Goal: Task Accomplishment & Management: Use online tool/utility

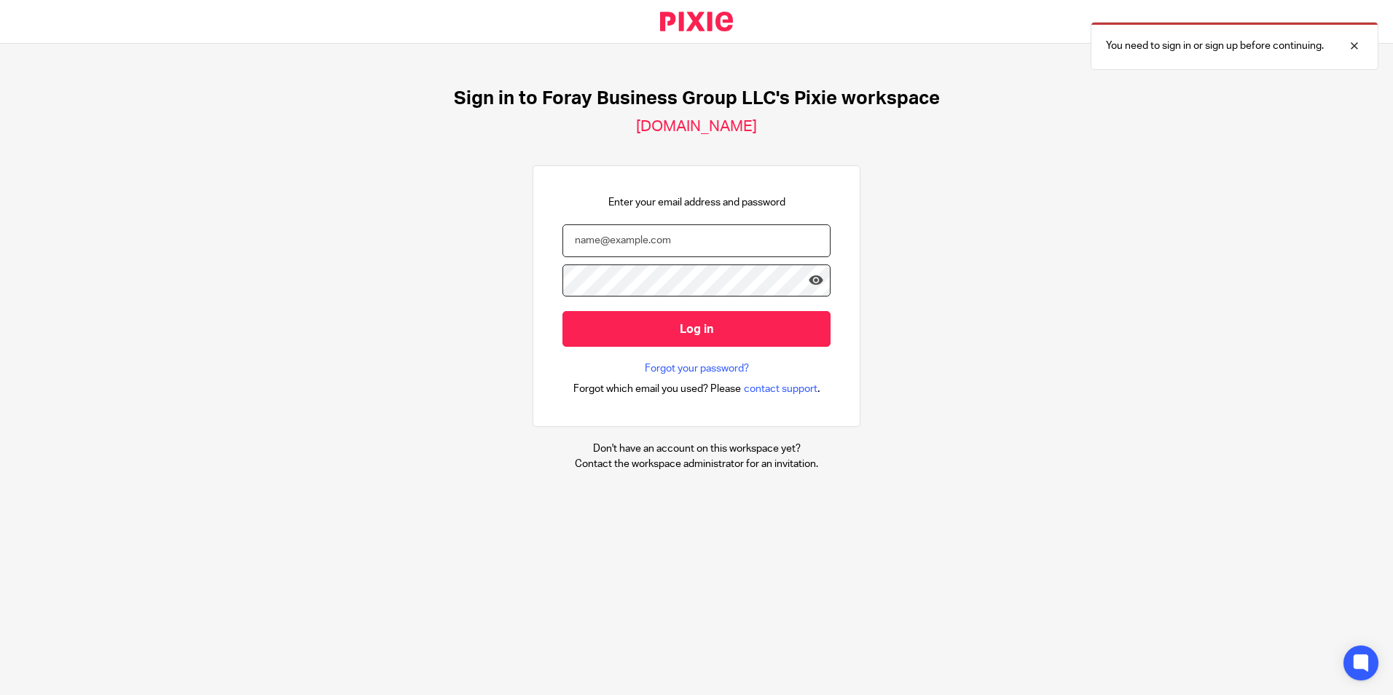
click at [576, 252] on input "email" at bounding box center [696, 240] width 268 height 33
type input "[PERSON_NAME][EMAIL_ADDRESS][DOMAIN_NAME]"
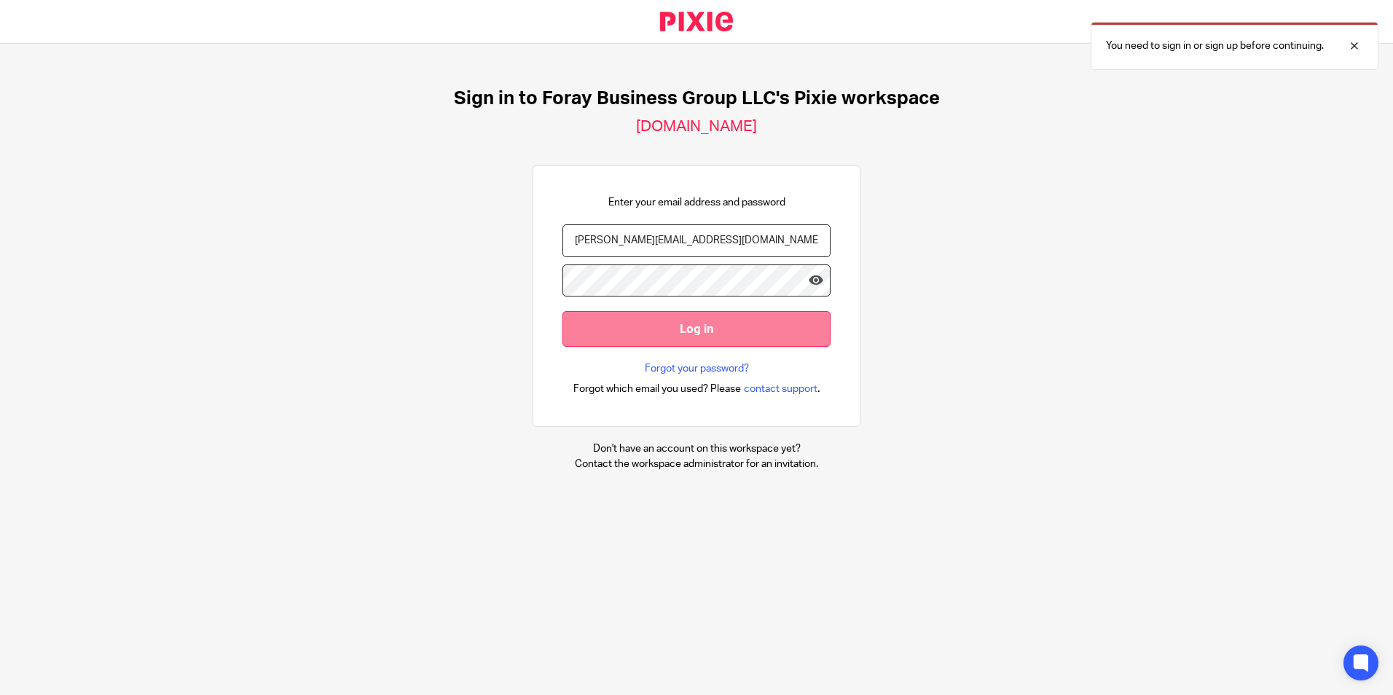
click at [586, 327] on input "Log in" at bounding box center [696, 329] width 268 height 36
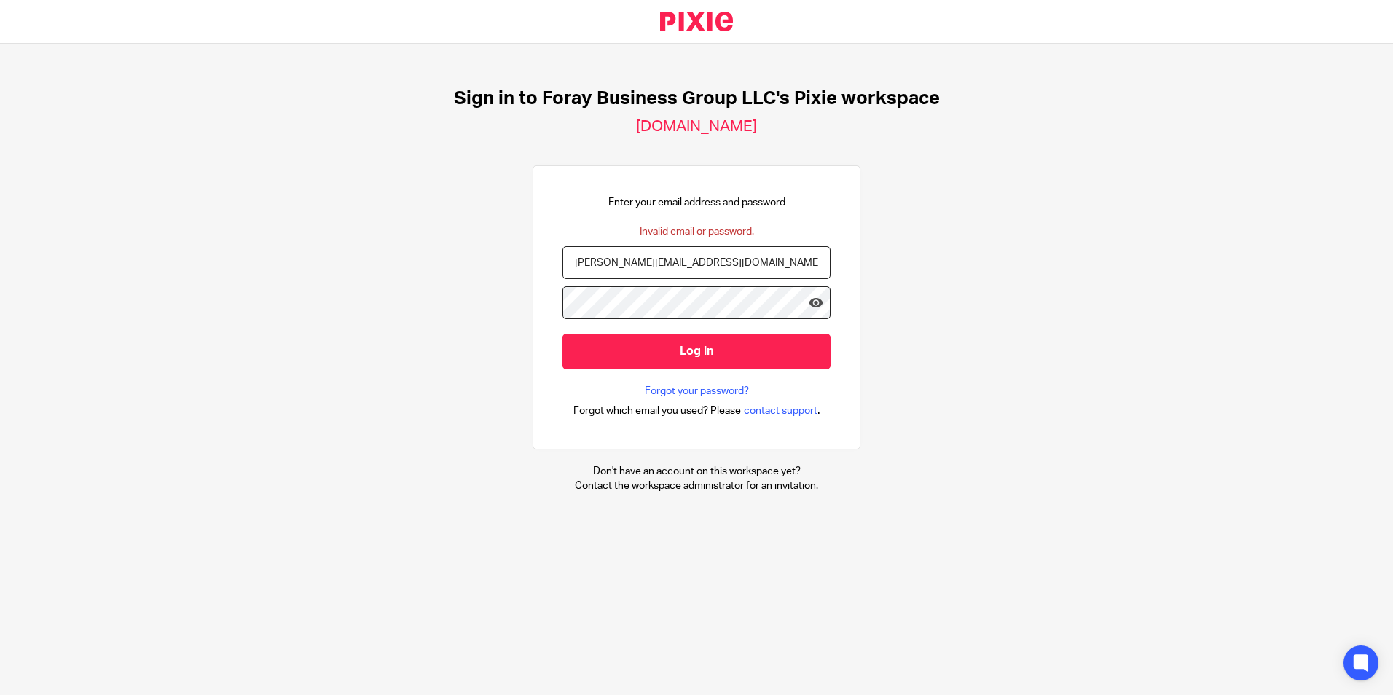
click at [562, 334] on input "Log in" at bounding box center [696, 352] width 268 height 36
click at [809, 296] on icon at bounding box center [816, 302] width 15 height 15
click at [691, 286] on div "[PERSON_NAME][EMAIL_ADDRESS][DOMAIN_NAME]" at bounding box center [696, 266] width 268 height 40
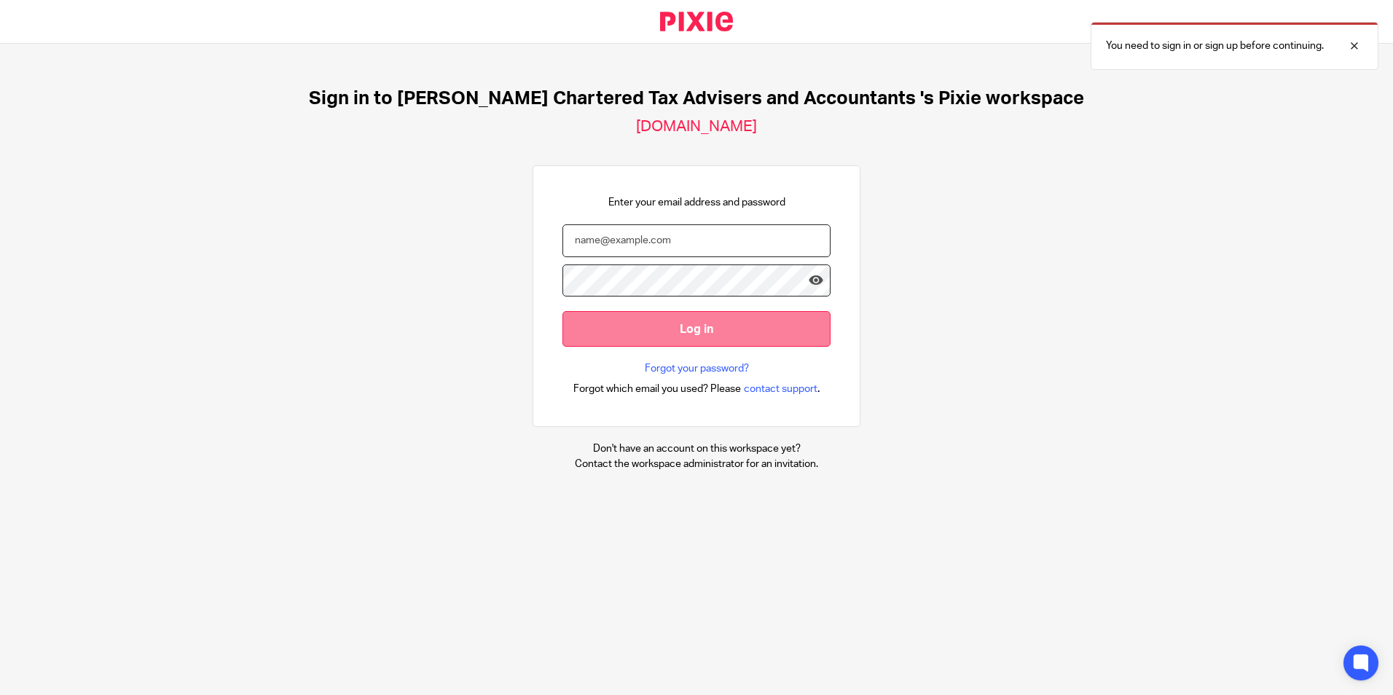
type input "[PERSON_NAME][EMAIL_ADDRESS][DOMAIN_NAME]"
click at [667, 321] on input "Log in" at bounding box center [696, 329] width 268 height 36
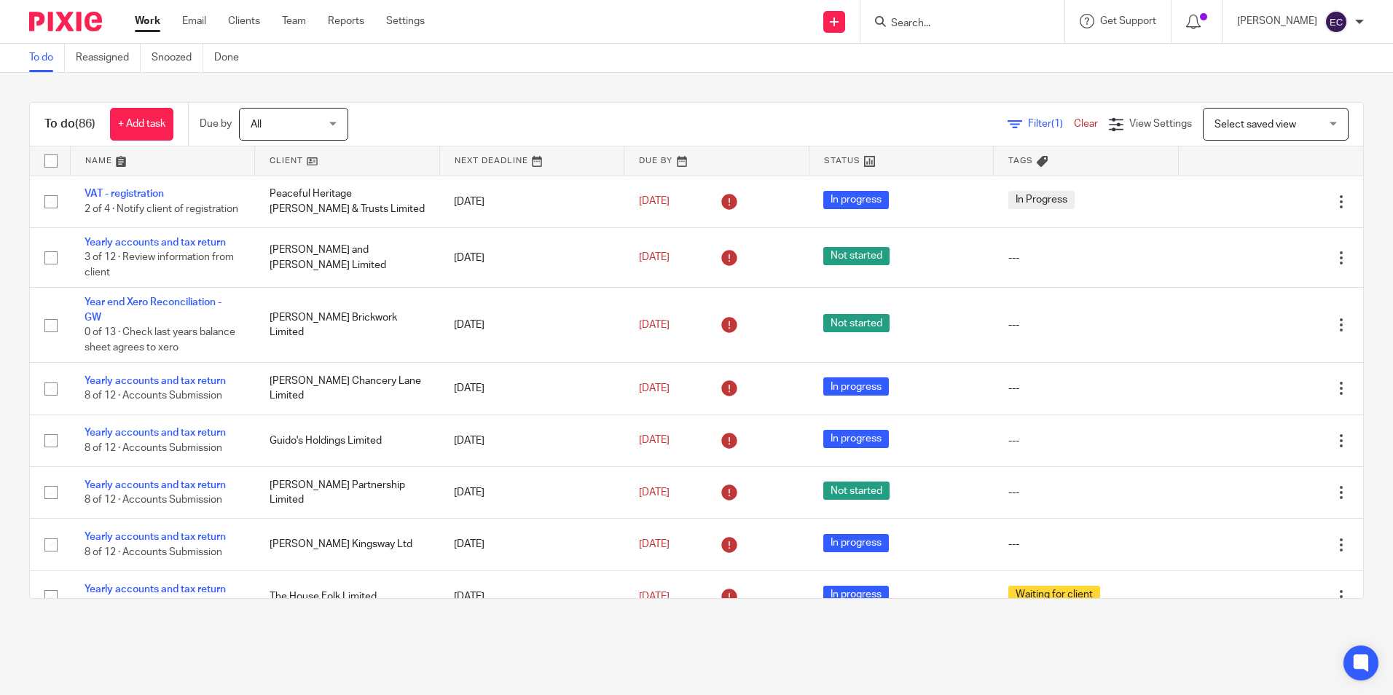
click at [919, 22] on input "Search" at bounding box center [955, 23] width 131 height 13
type input "otima"
click button "submit" at bounding box center [0, 0] width 0 height 0
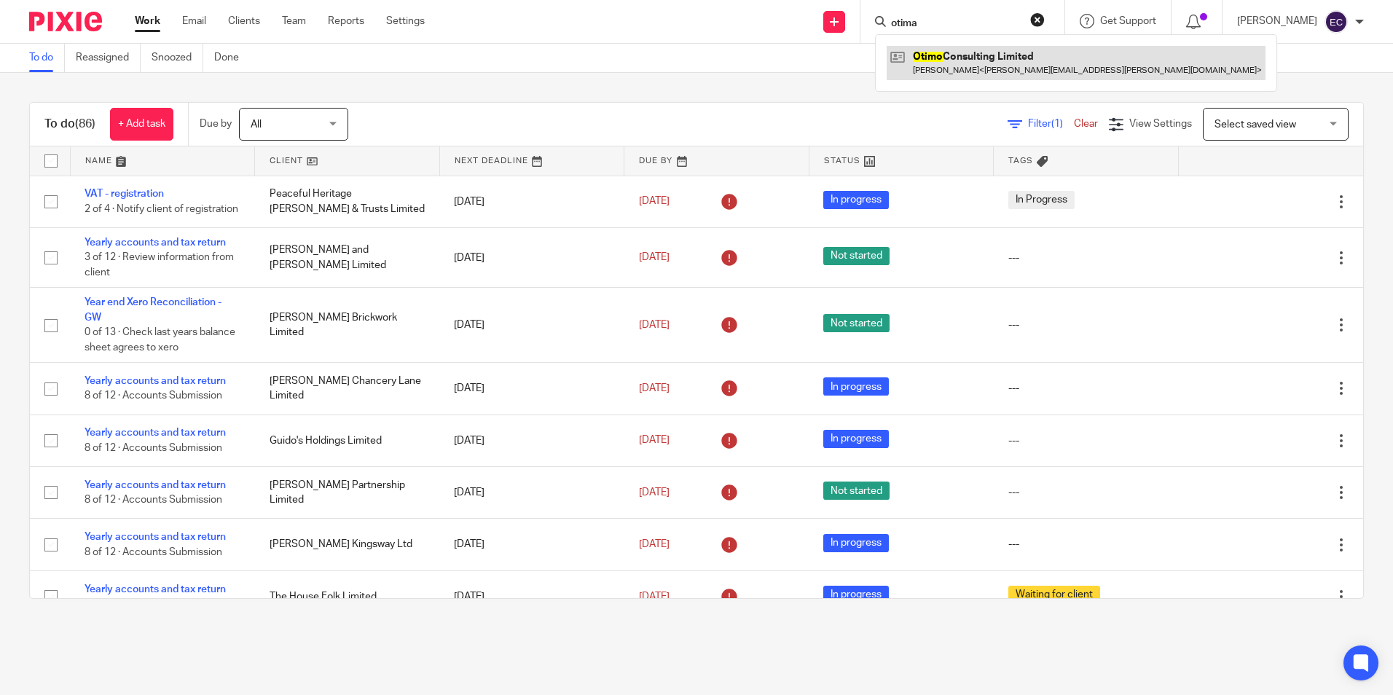
click at [963, 60] on link at bounding box center [1076, 63] width 379 height 34
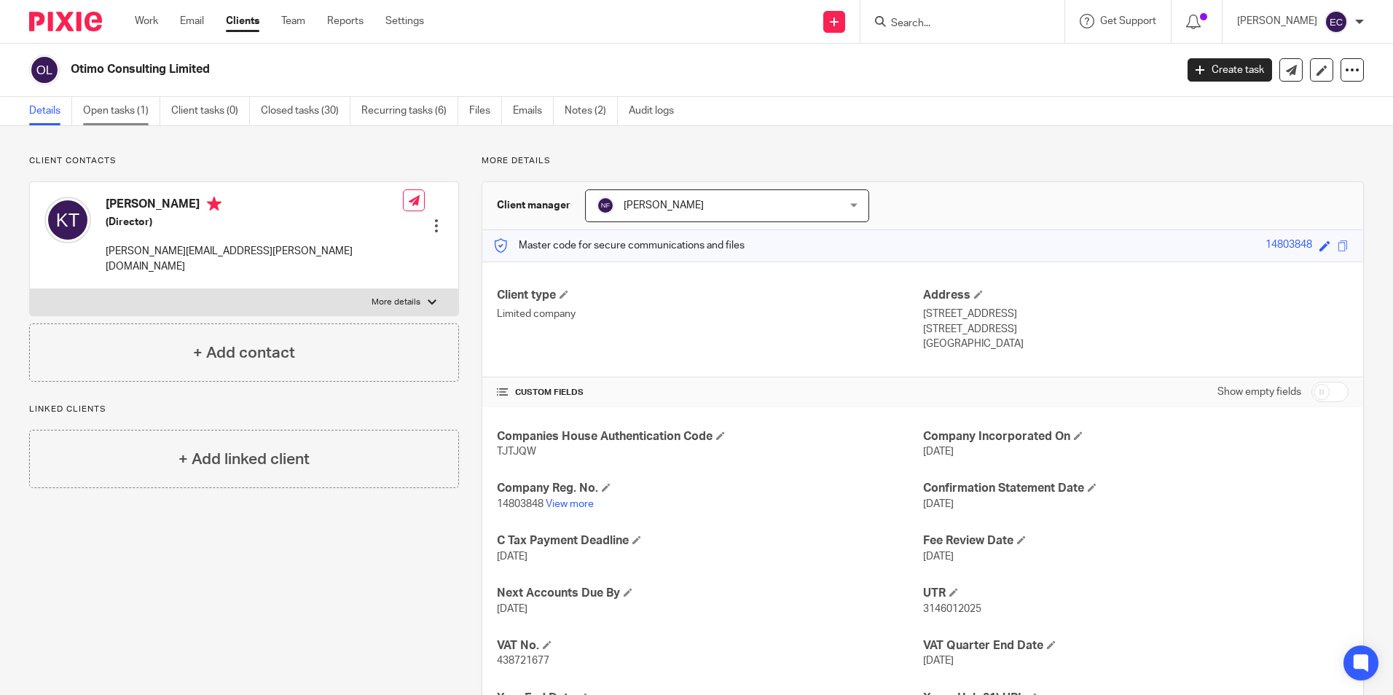
click at [141, 125] on link "Open tasks (1)" at bounding box center [121, 111] width 77 height 28
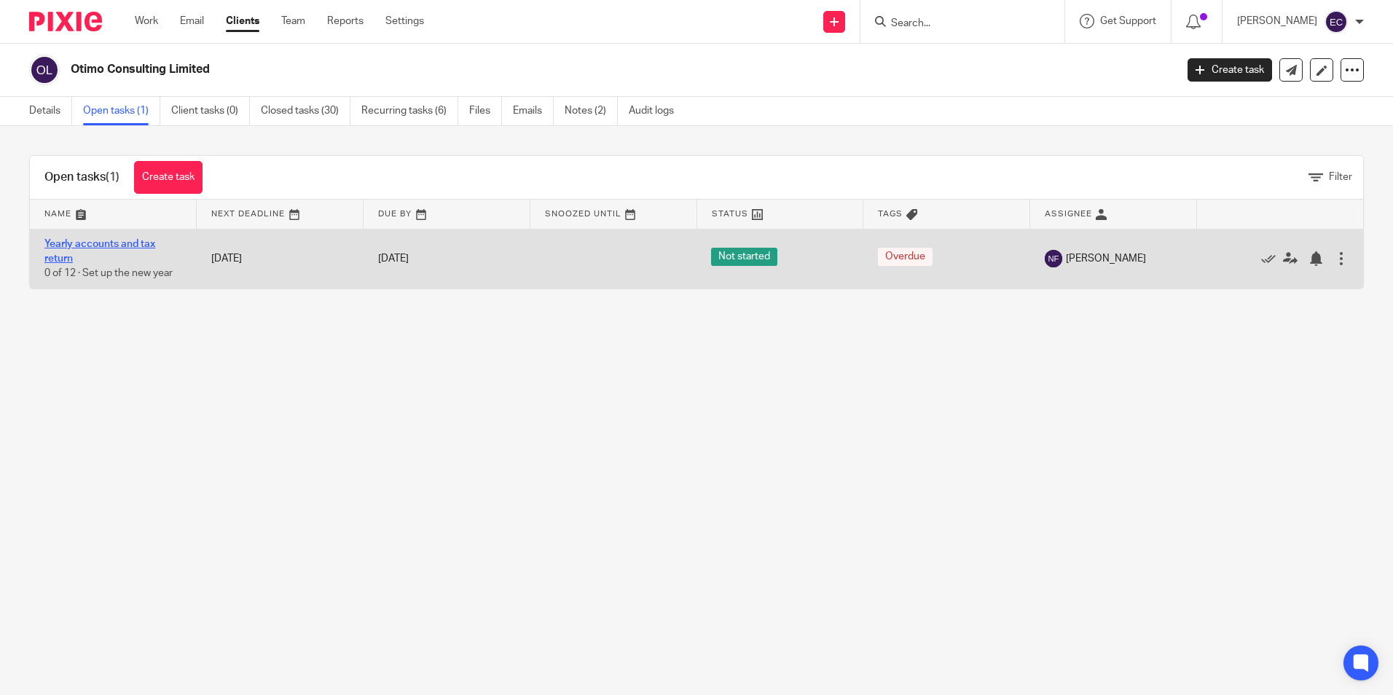
click at [107, 245] on link "Yearly accounts and tax return" at bounding box center [99, 251] width 111 height 25
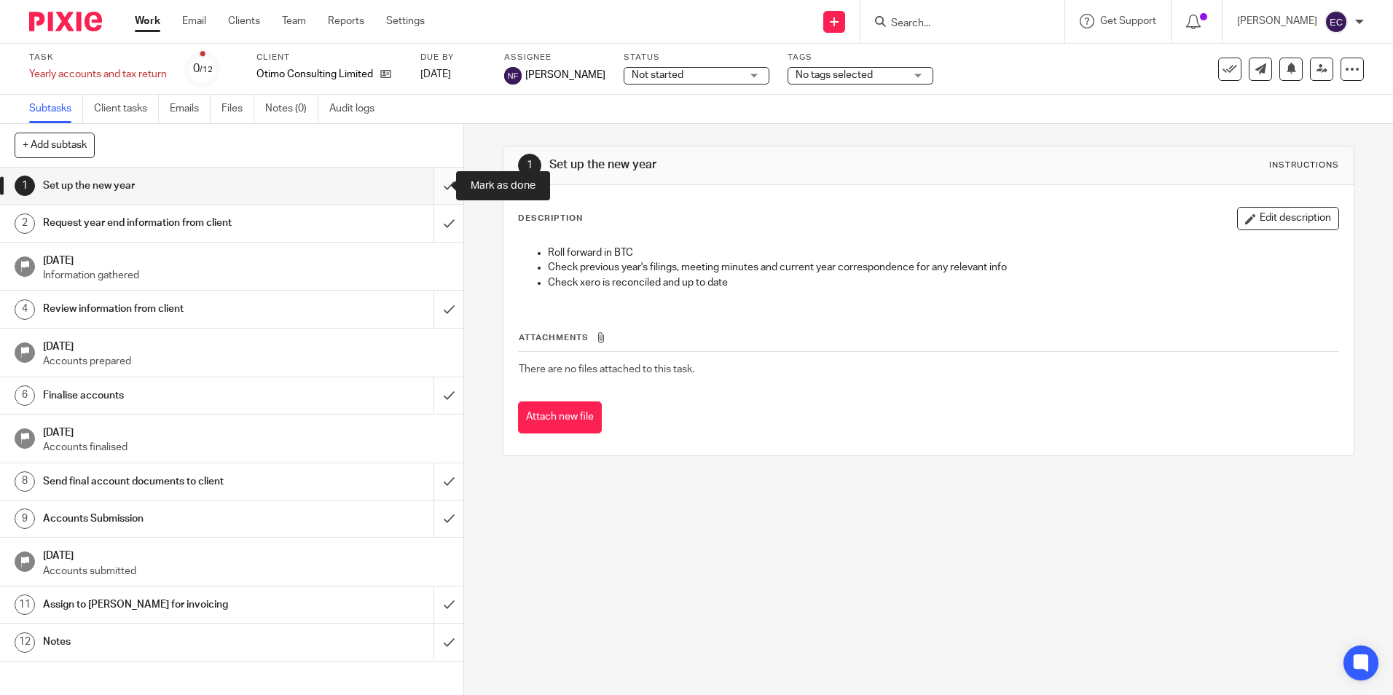
click at [439, 183] on input "submit" at bounding box center [231, 186] width 463 height 36
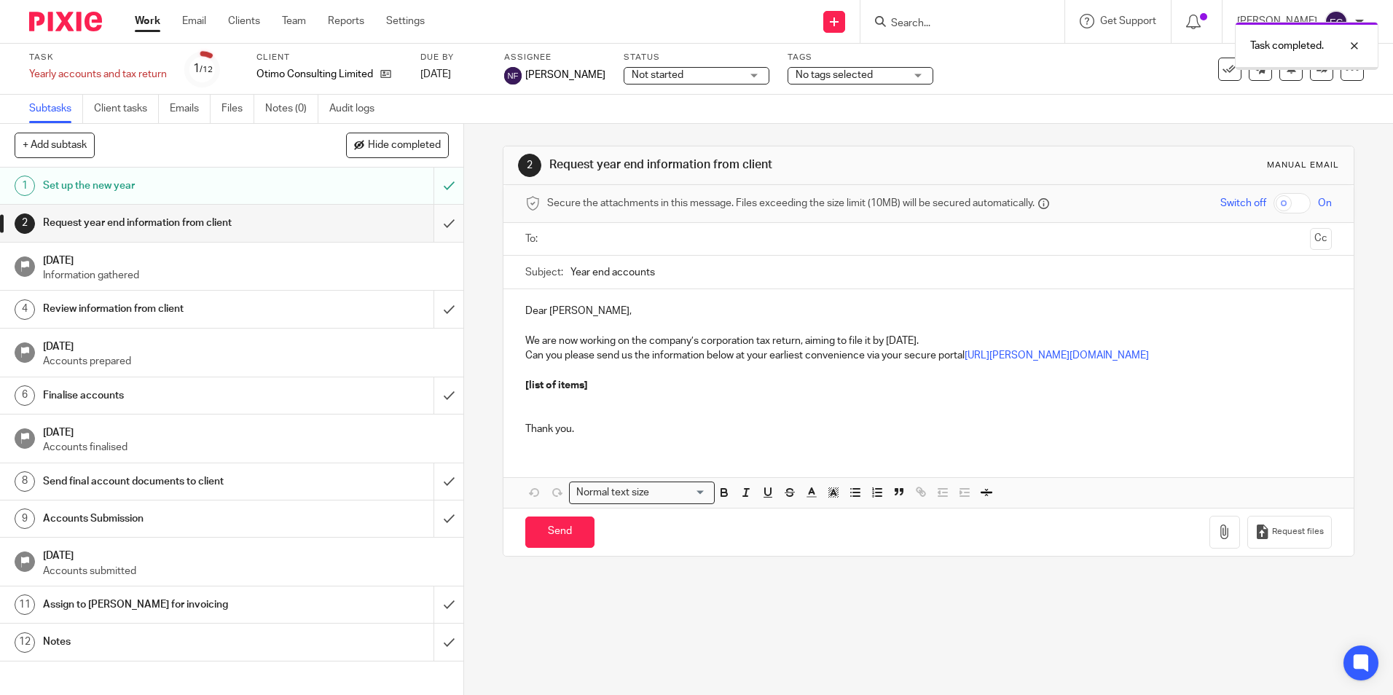
click at [429, 228] on input "submit" at bounding box center [231, 223] width 463 height 36
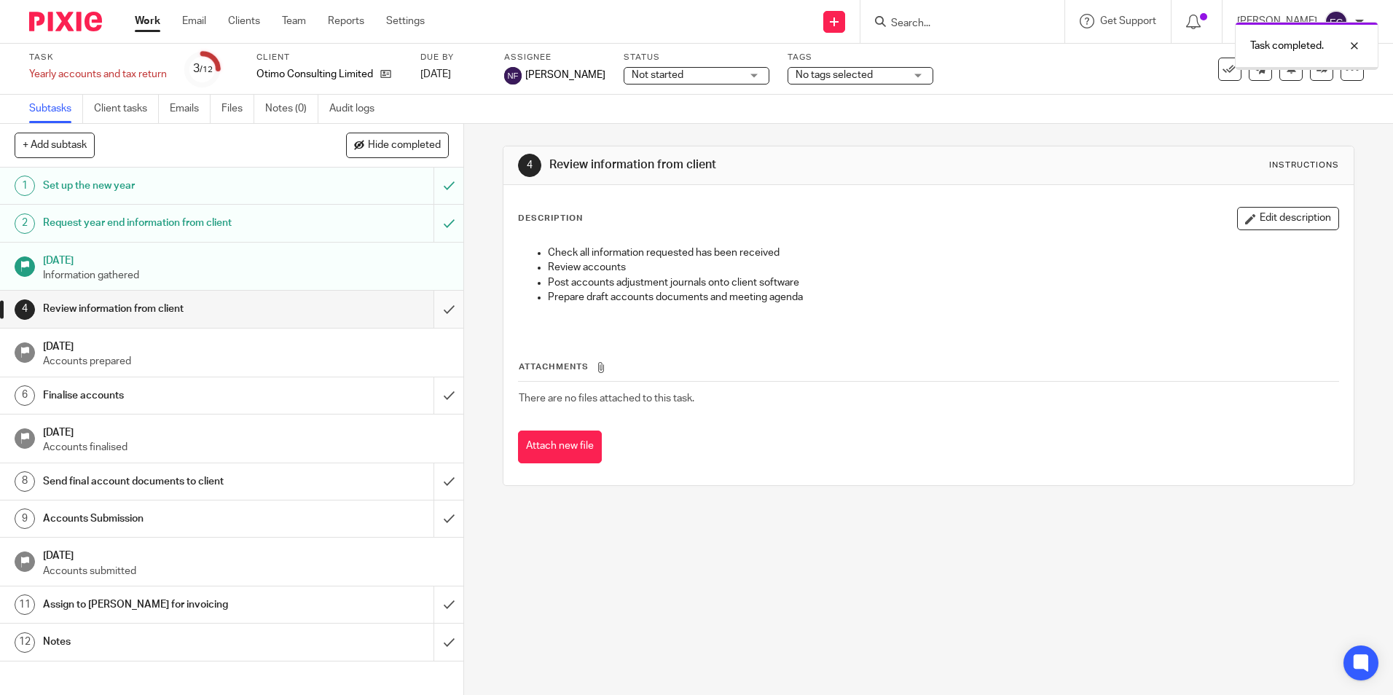
click at [429, 299] on input "submit" at bounding box center [231, 309] width 463 height 36
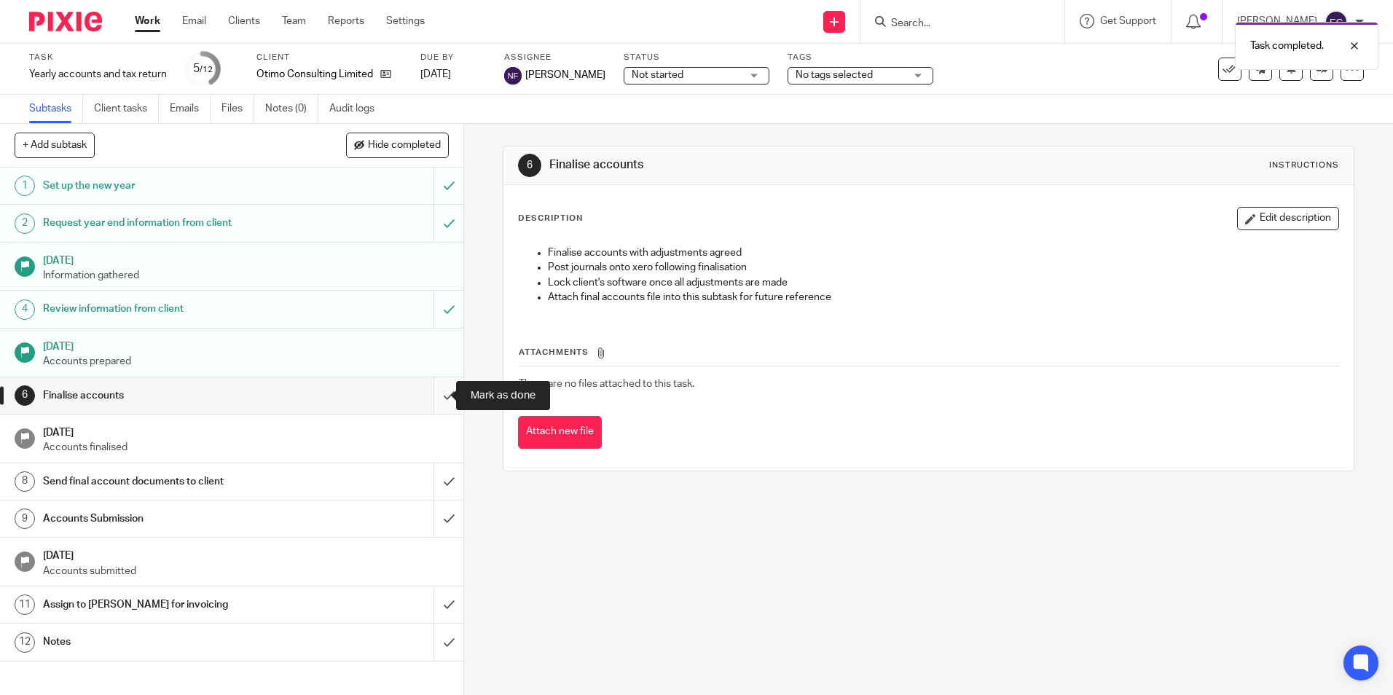
click at [431, 387] on input "submit" at bounding box center [231, 395] width 463 height 36
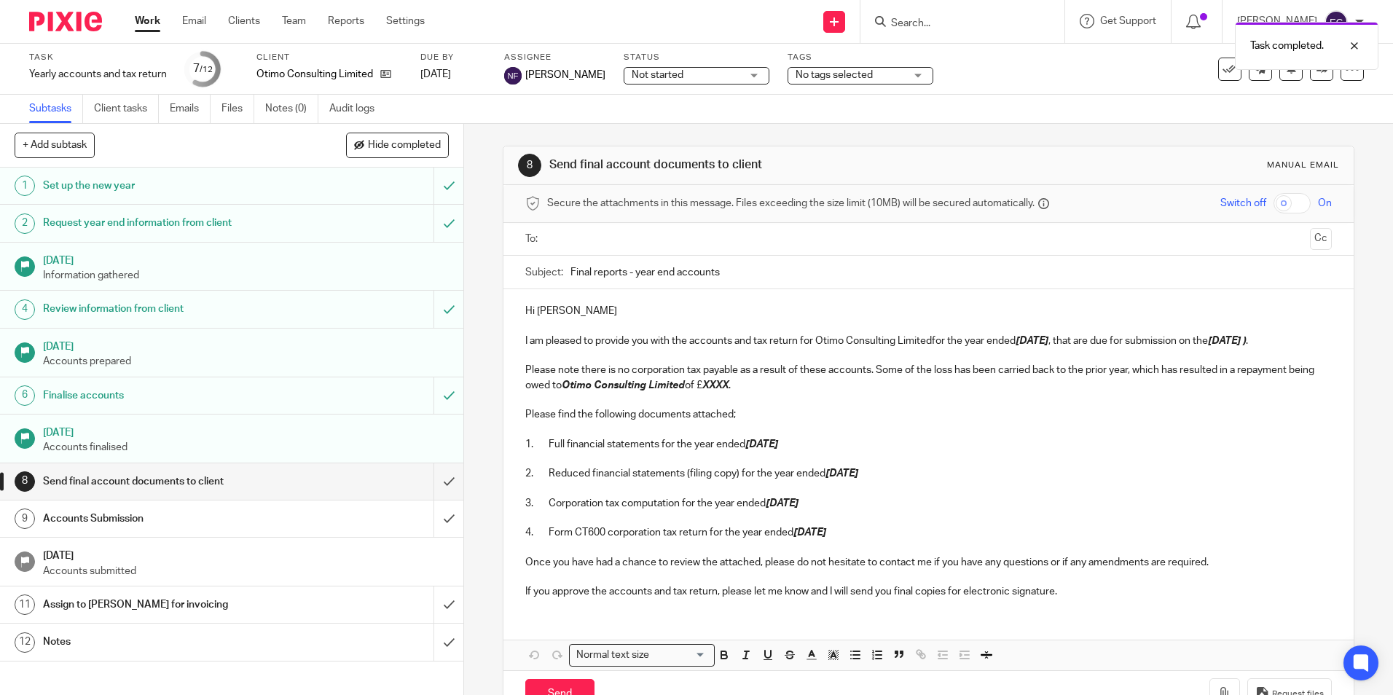
click at [554, 238] on input "text" at bounding box center [927, 239] width 751 height 17
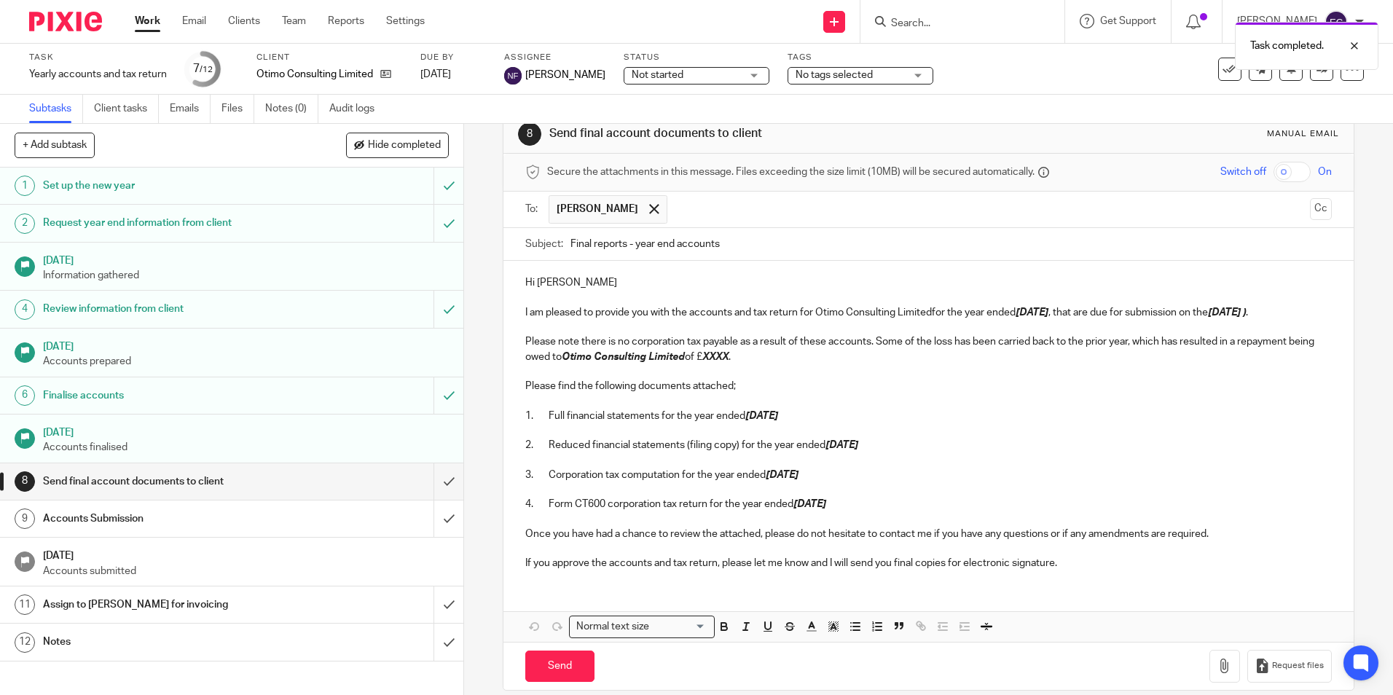
scroll to position [49, 0]
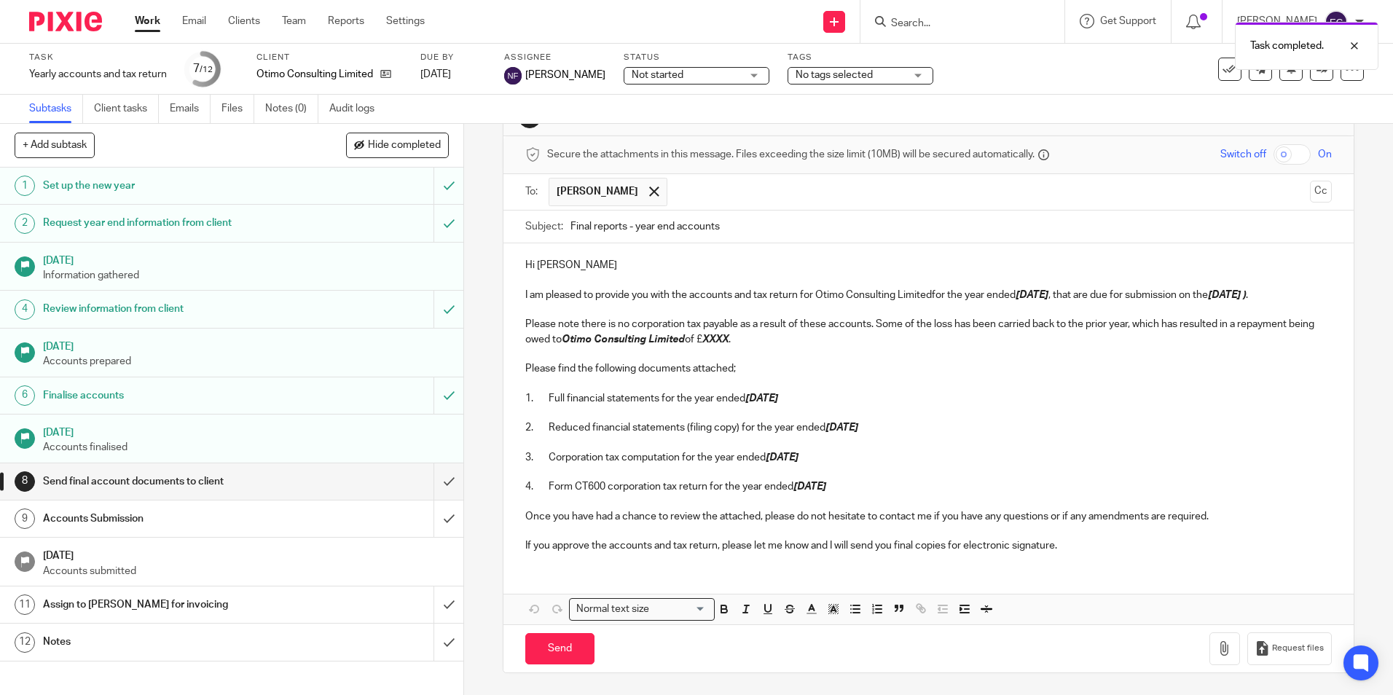
click at [1306, 301] on p "I am pleased to provide you with the accounts and tax return for Otimo Consulti…" at bounding box center [928, 295] width 806 height 15
click at [620, 322] on p "Please note there is no corporation tax payable as a result of these accounts. …" at bounding box center [928, 332] width 806 height 30
click at [721, 324] on p "Please note there is corporation tax payable as a result of these accounts. Som…" at bounding box center [928, 332] width 806 height 30
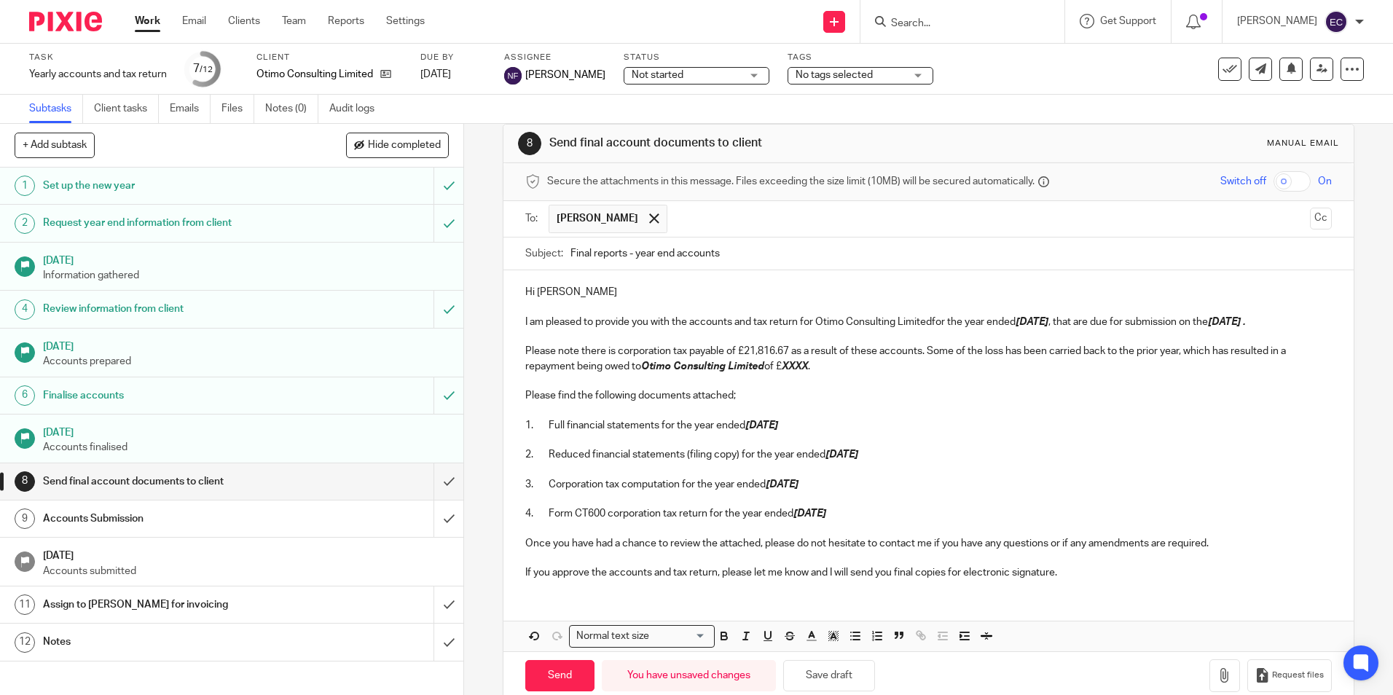
scroll to position [0, 0]
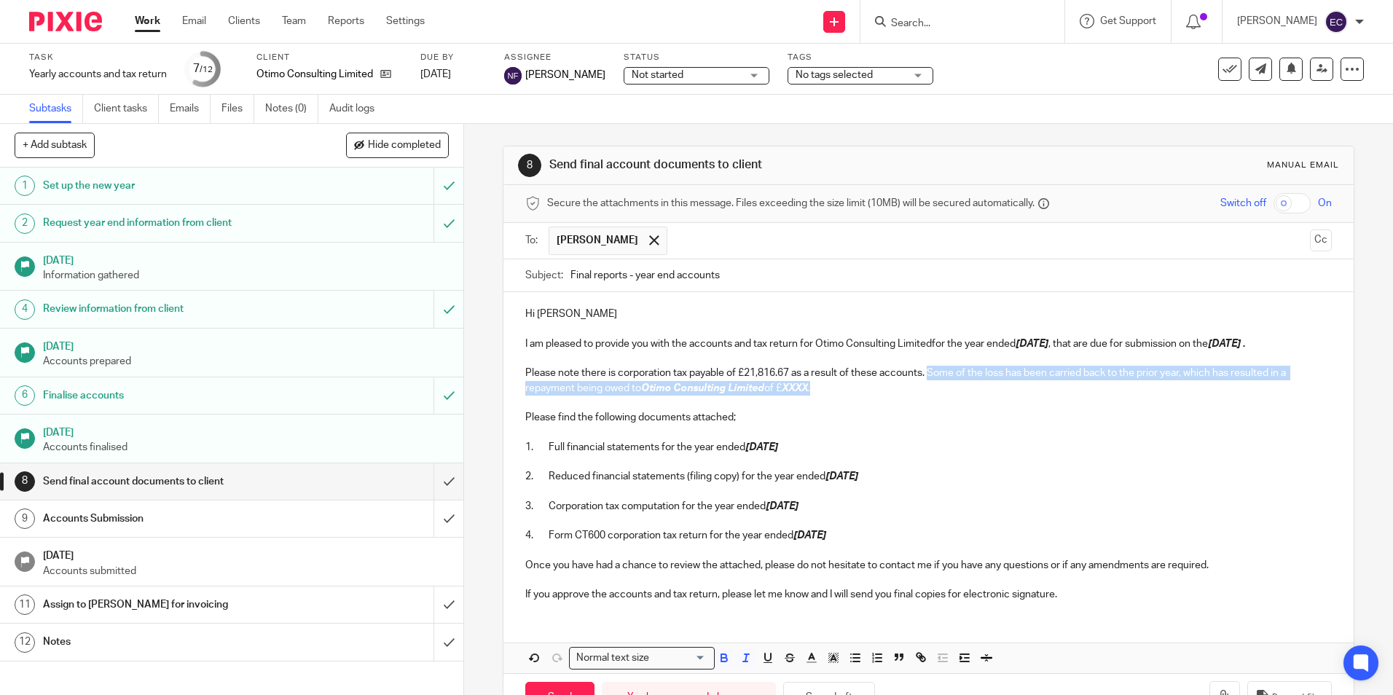
drag, startPoint x: 925, startPoint y: 374, endPoint x: 938, endPoint y: 383, distance: 15.8
click at [938, 383] on p "Please note there is corporation tax payable of £21,816.67 as a result of these…" at bounding box center [928, 381] width 806 height 30
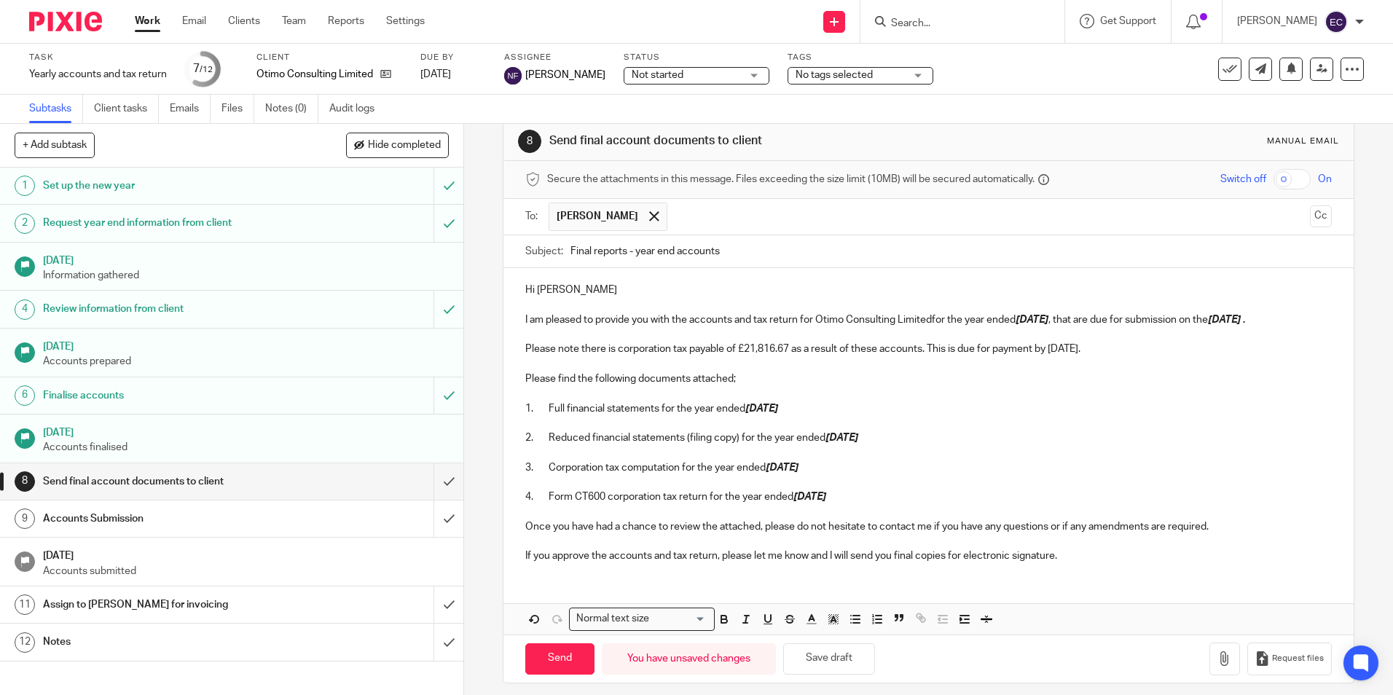
scroll to position [34, 0]
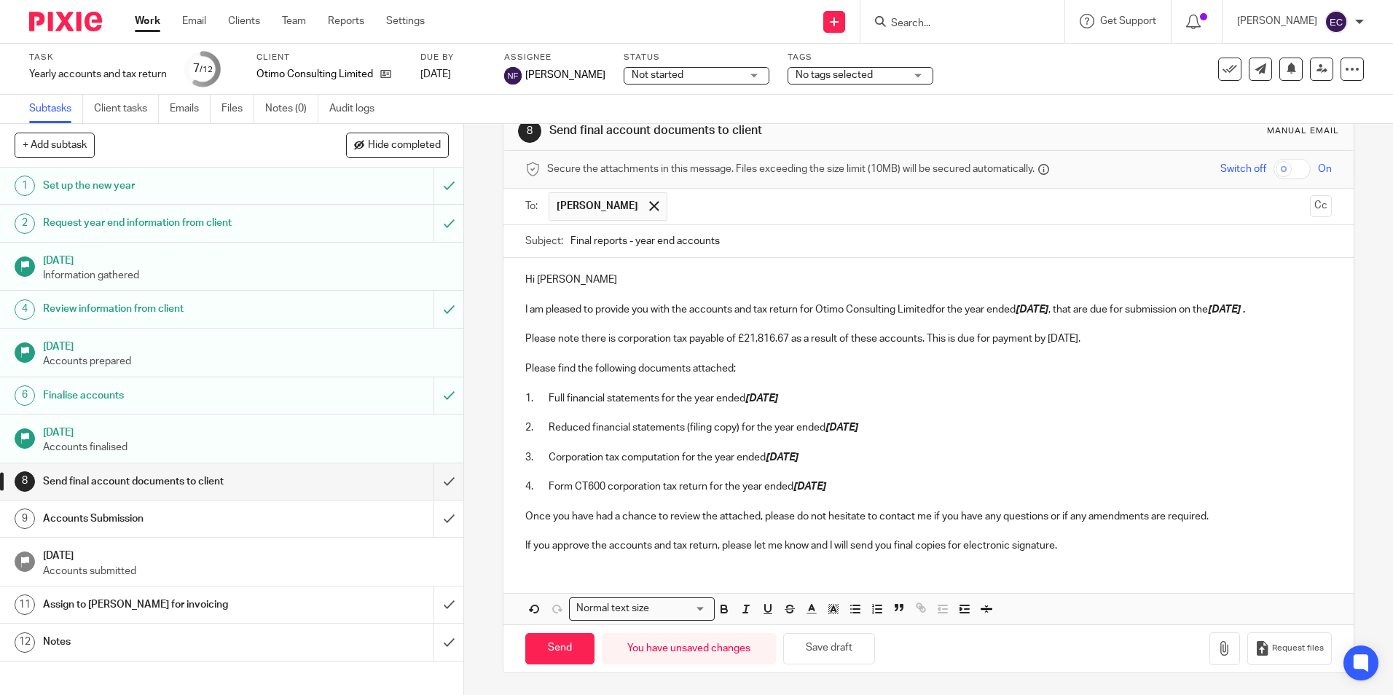
click at [1062, 545] on p "If you approve the accounts and tax return, please let me know and I will send …" at bounding box center [928, 545] width 806 height 15
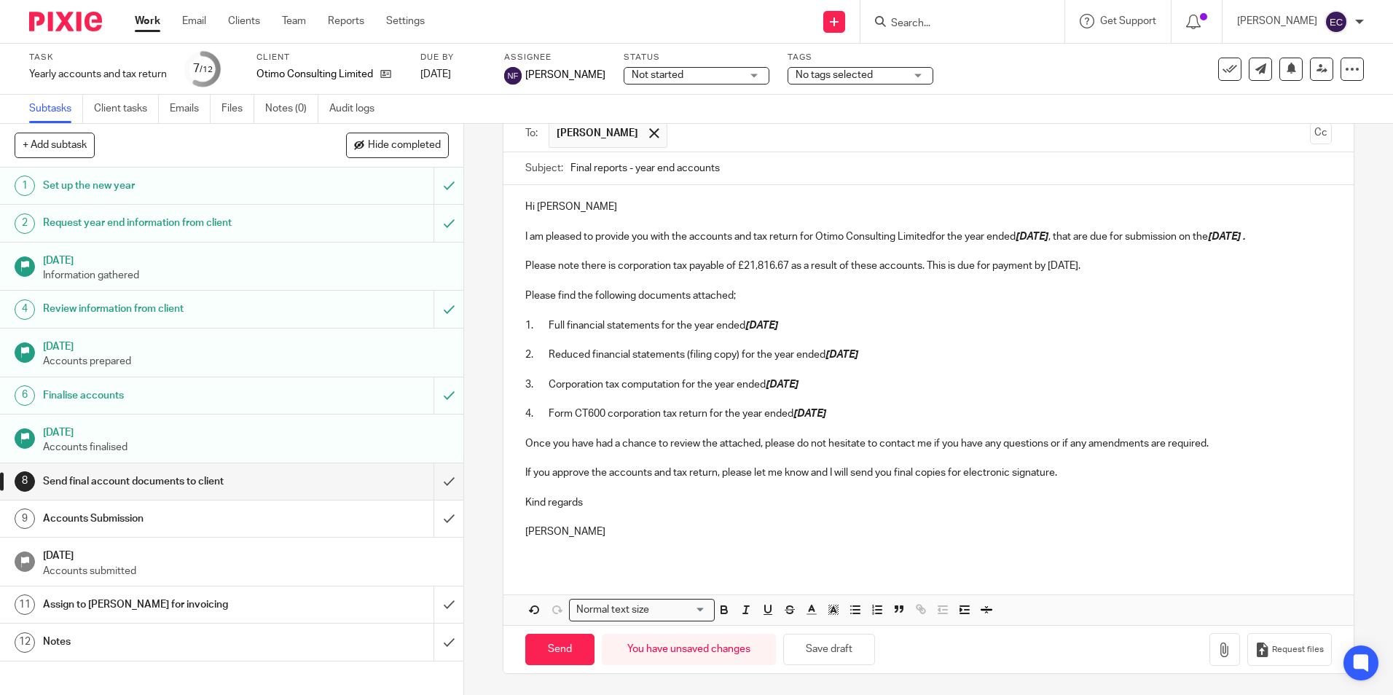
scroll to position [108, 0]
click at [1210, 657] on button "button" at bounding box center [1225, 648] width 31 height 33
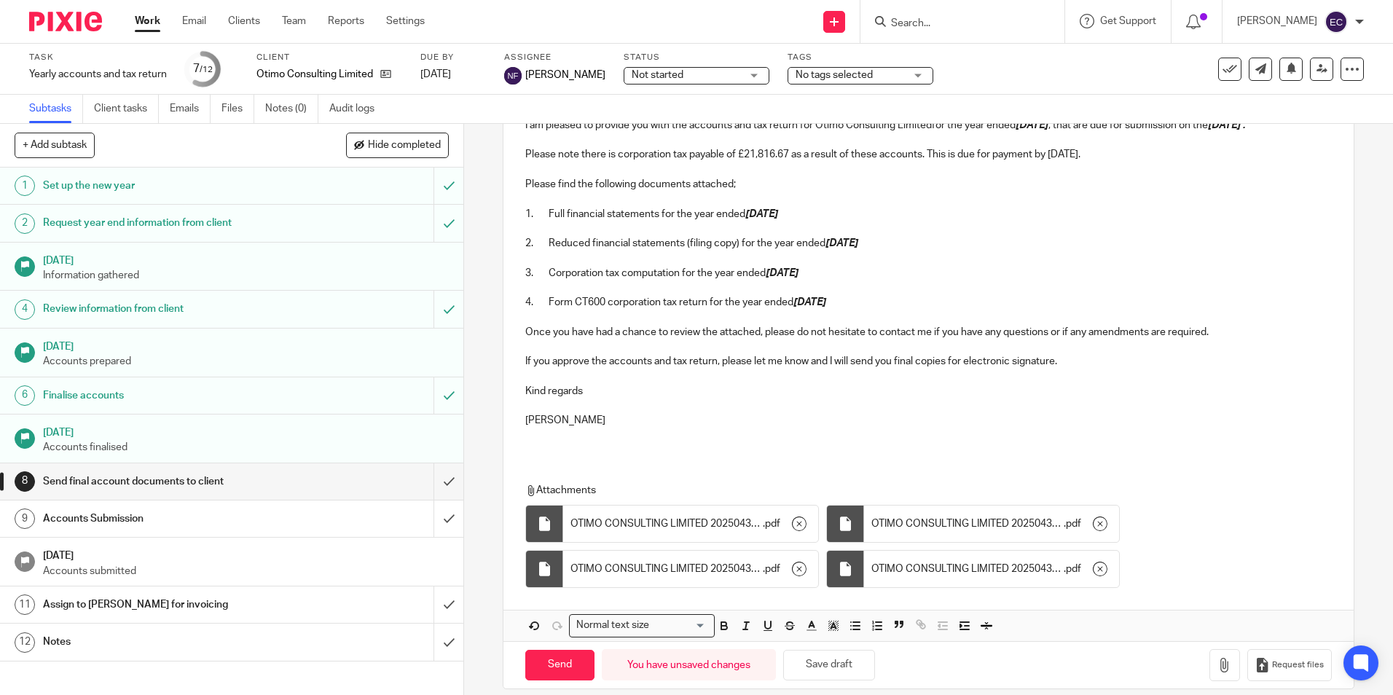
scroll to position [236, 0]
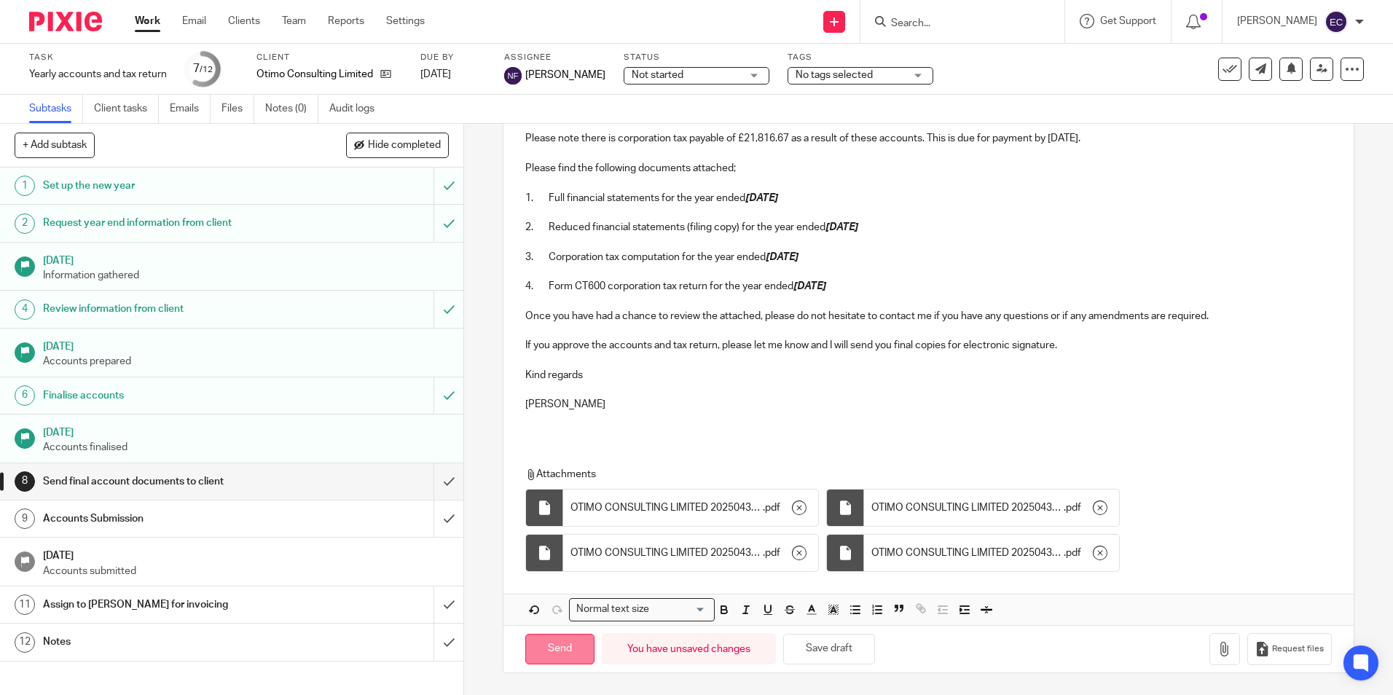
click at [550, 646] on input "Send" at bounding box center [559, 649] width 69 height 31
type input "Sent"
